Goal: Transaction & Acquisition: Purchase product/service

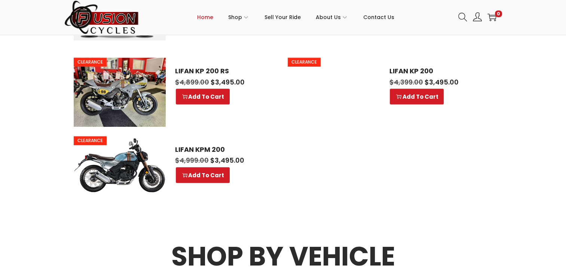
scroll to position [486, 0]
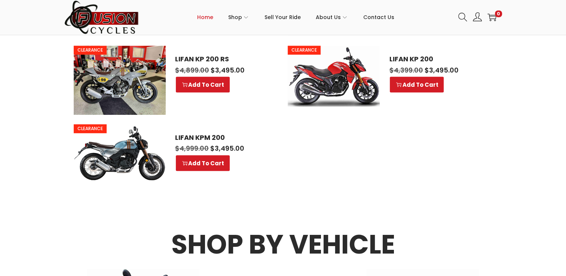
click at [123, 146] on img at bounding box center [120, 152] width 92 height 56
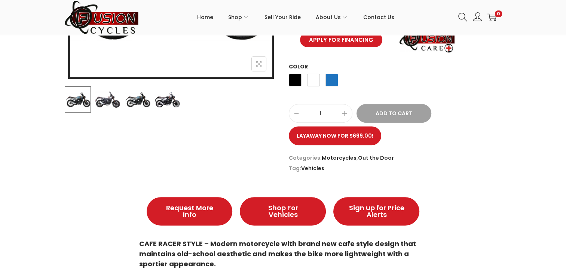
scroll to position [112, 0]
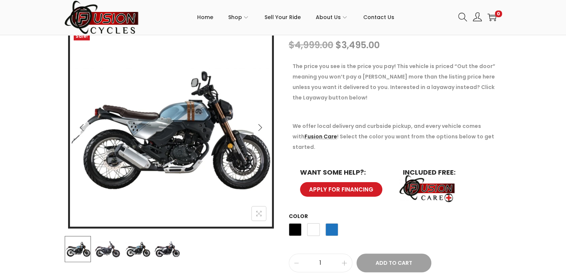
click at [109, 247] on img at bounding box center [107, 249] width 26 height 26
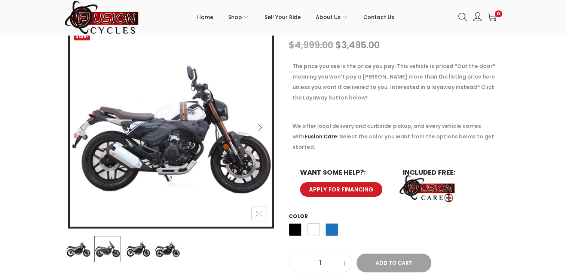
click at [142, 248] on img at bounding box center [138, 249] width 26 height 26
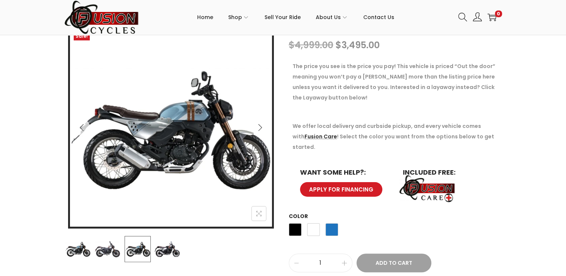
click at [162, 249] on img at bounding box center [167, 249] width 26 height 26
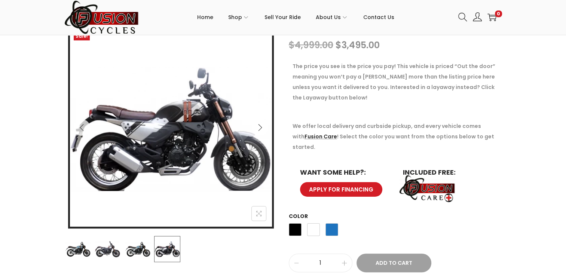
click at [81, 244] on img at bounding box center [78, 249] width 26 height 26
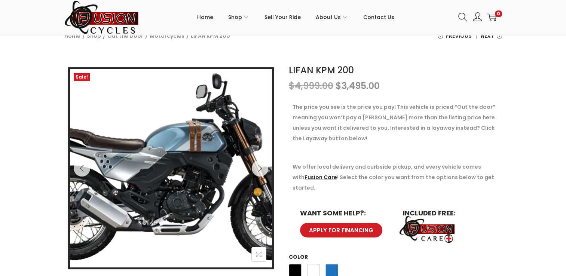
scroll to position [0, 0]
